Goal: Information Seeking & Learning: Stay updated

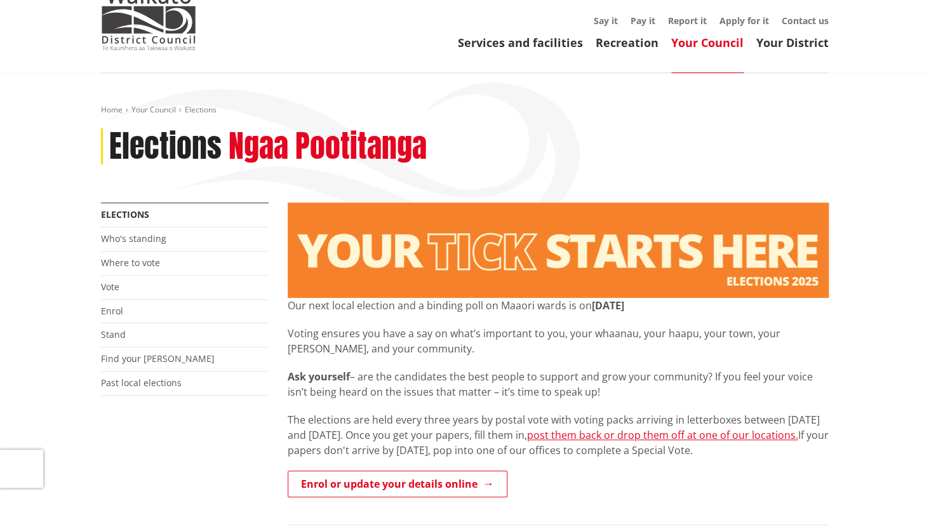
scroll to position [43, 0]
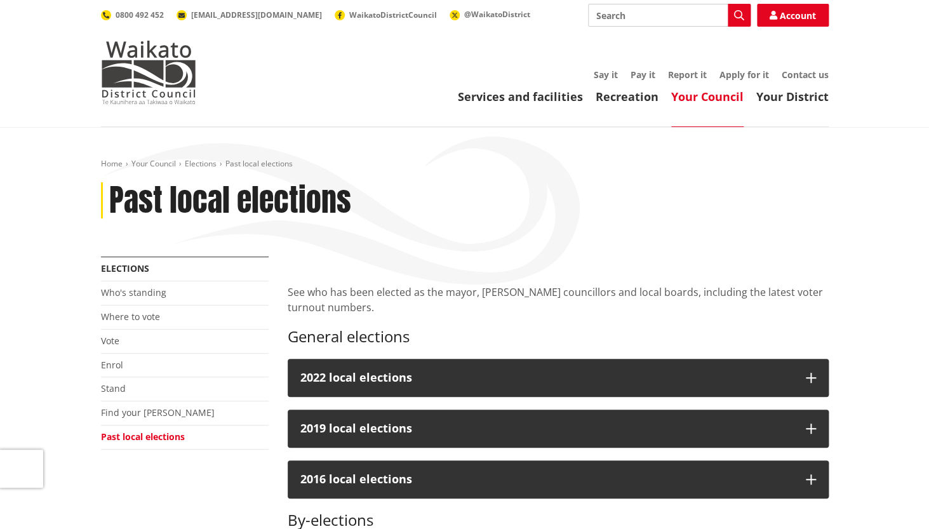
click at [643, 17] on input "Search" at bounding box center [669, 15] width 163 height 23
type input "u"
type input "voter turnout"
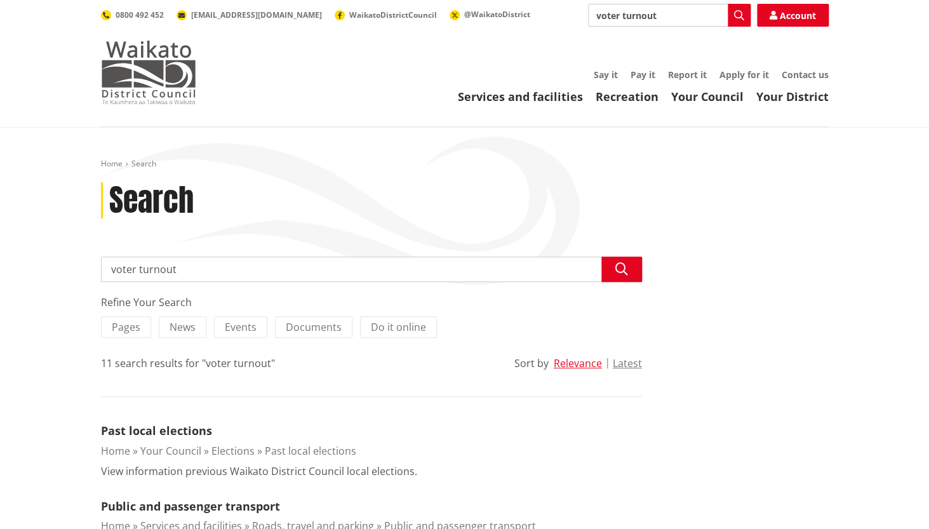
click at [159, 61] on img at bounding box center [148, 72] width 95 height 63
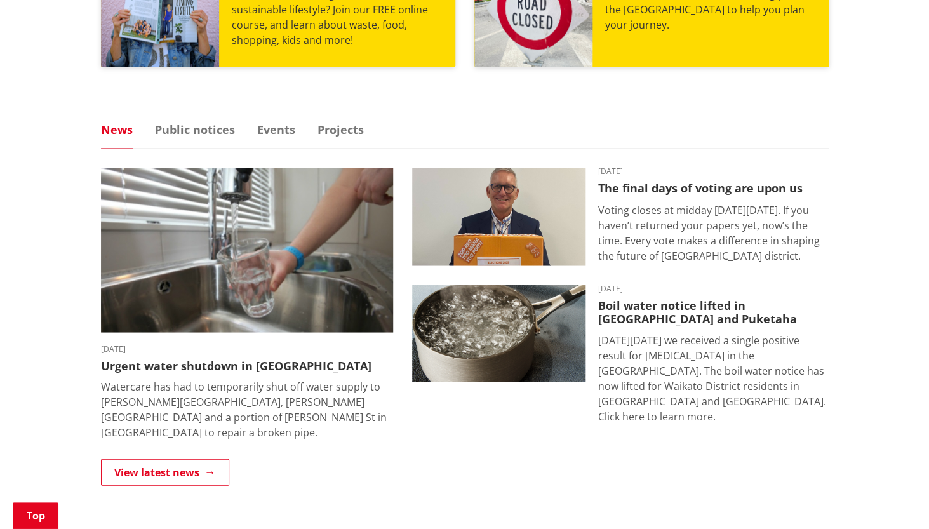
scroll to position [730, 0]
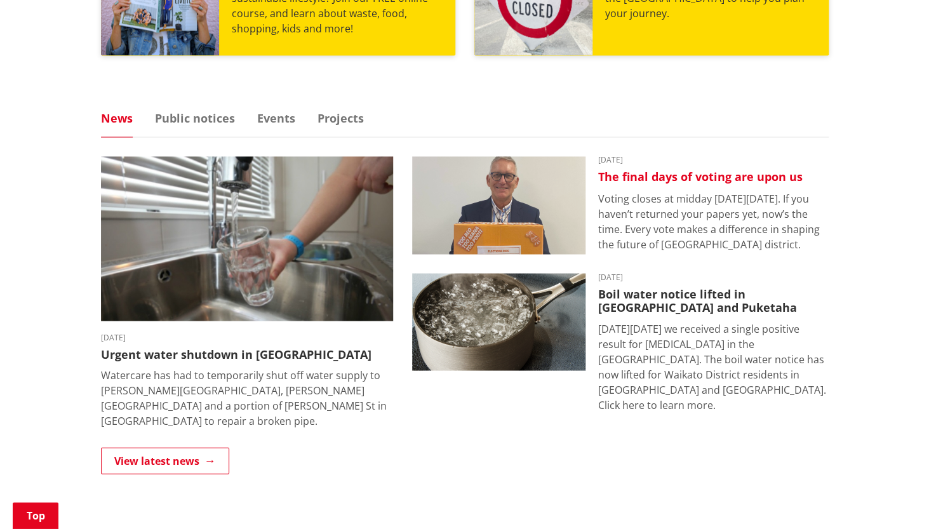
click at [681, 175] on h3 "The final days of voting are upon us" at bounding box center [713, 177] width 230 height 14
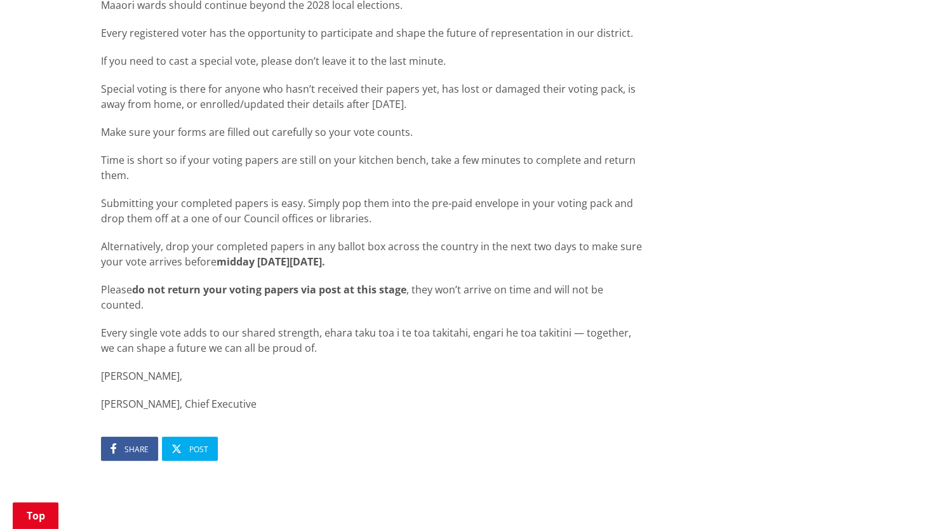
scroll to position [1034, 0]
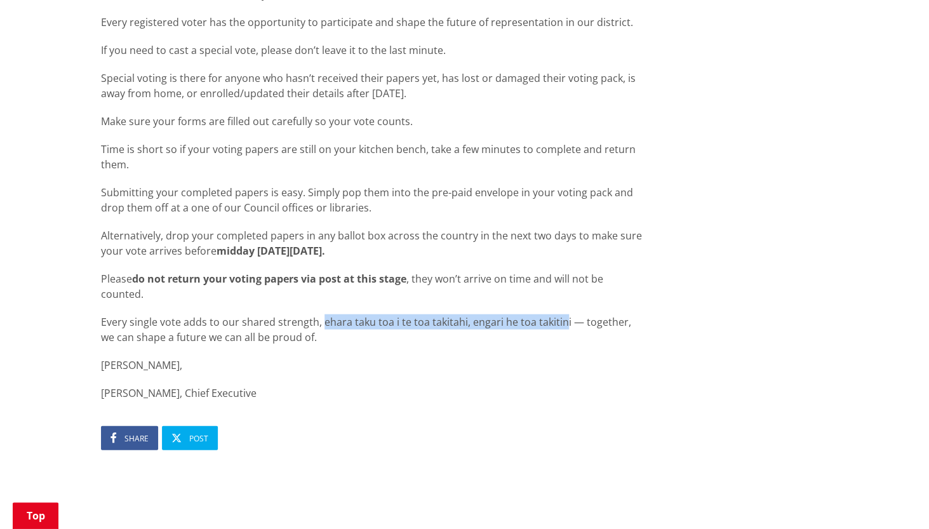
drag, startPoint x: 321, startPoint y: 324, endPoint x: 562, endPoint y: 322, distance: 241.3
click at [562, 322] on p "Every single vote adds to our shared strength, ehara taku toa i te toa takitahi…" at bounding box center [371, 329] width 541 height 30
copy p "ehara taku toa i te toa takitahi, engari he toa takitin"
